Goal: Task Accomplishment & Management: Complete application form

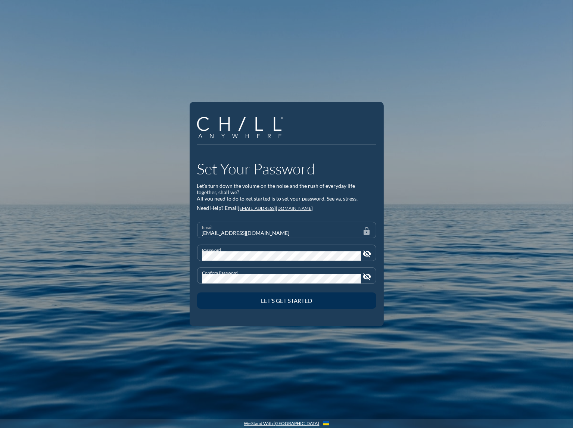
click at [317, 304] on button "Let’s Get Started" at bounding box center [286, 300] width 179 height 16
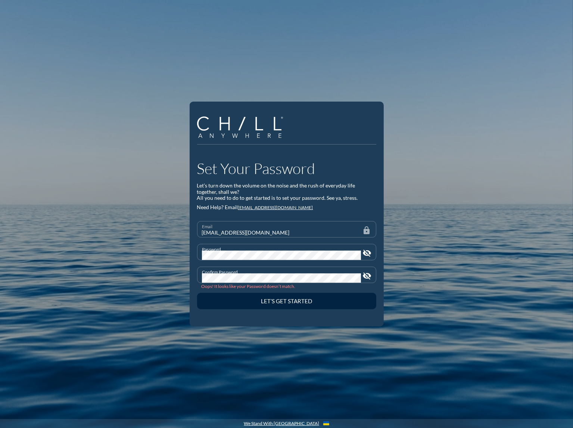
click at [371, 275] on icon "visibility_off" at bounding box center [367, 275] width 9 height 9
click at [369, 250] on icon "visibility_off" at bounding box center [367, 253] width 9 height 9
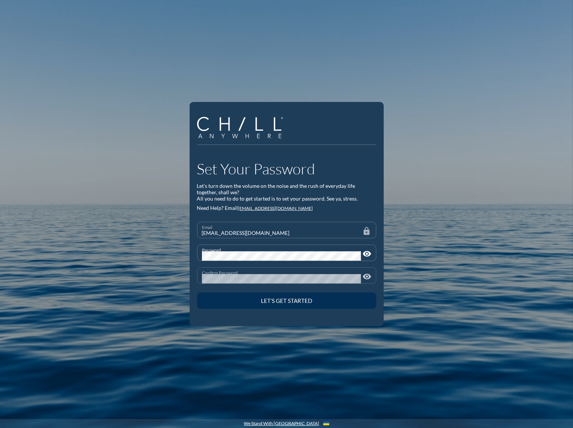
click at [294, 298] on div "Let’s Get Started" at bounding box center [286, 300] width 153 height 7
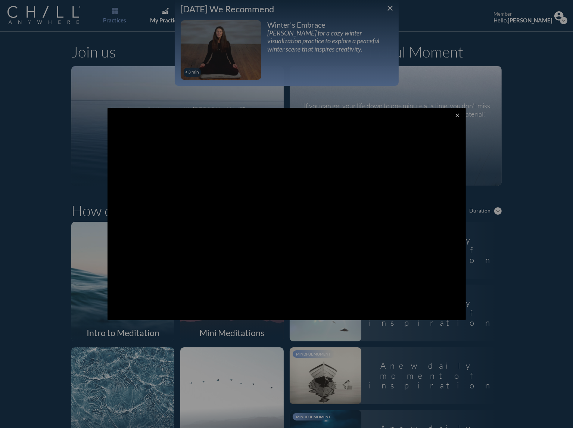
click at [389, 7] on div at bounding box center [286, 214] width 573 height 428
click at [455, 115] on icon "close" at bounding box center [458, 115] width 6 height 6
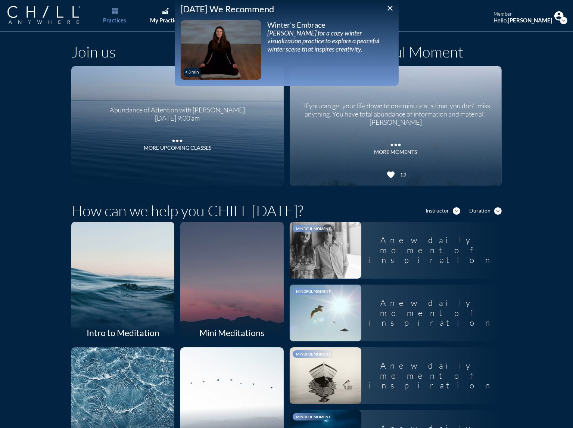
click at [391, 7] on icon "close" at bounding box center [390, 8] width 9 height 9
